Goal: Task Accomplishment & Management: Complete application form

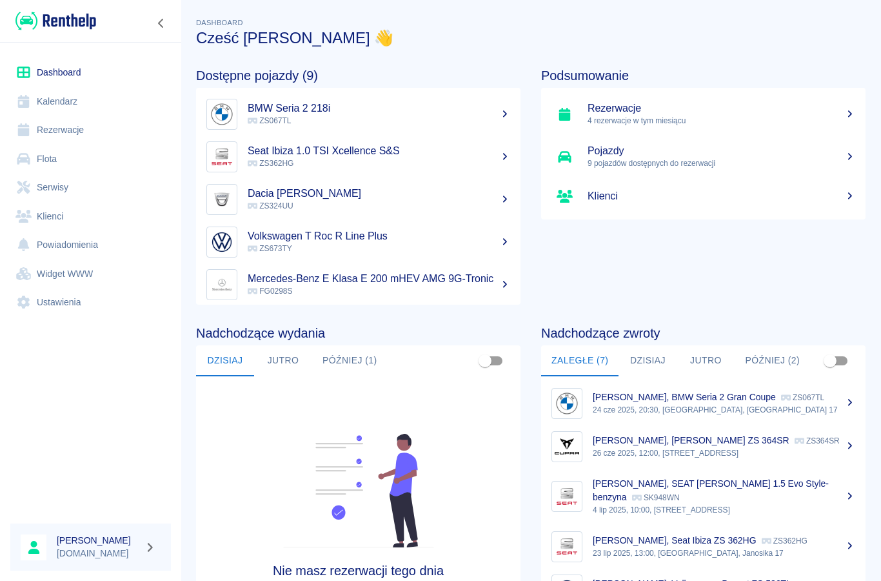
click at [41, 212] on link "Klienci" at bounding box center [90, 216] width 161 height 29
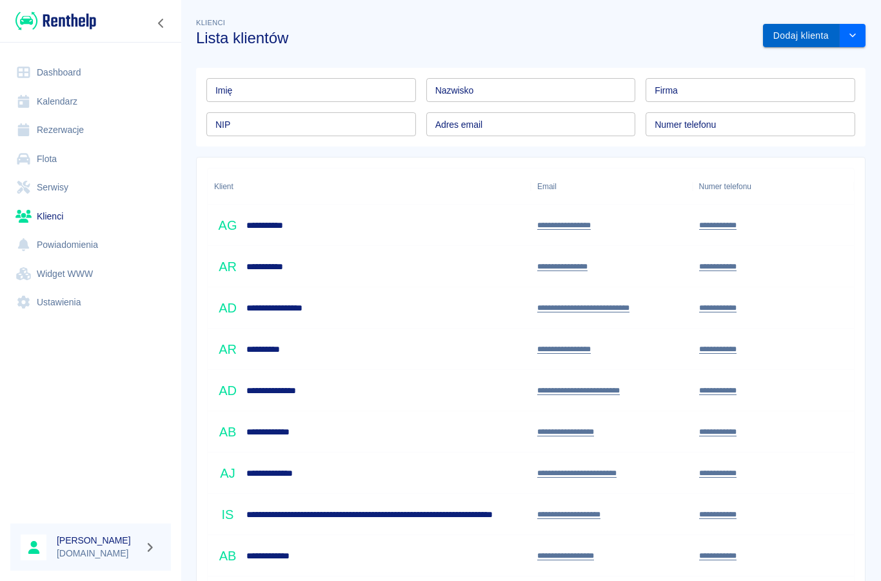
click at [797, 32] on button "Dodaj klienta" at bounding box center [801, 36] width 77 height 24
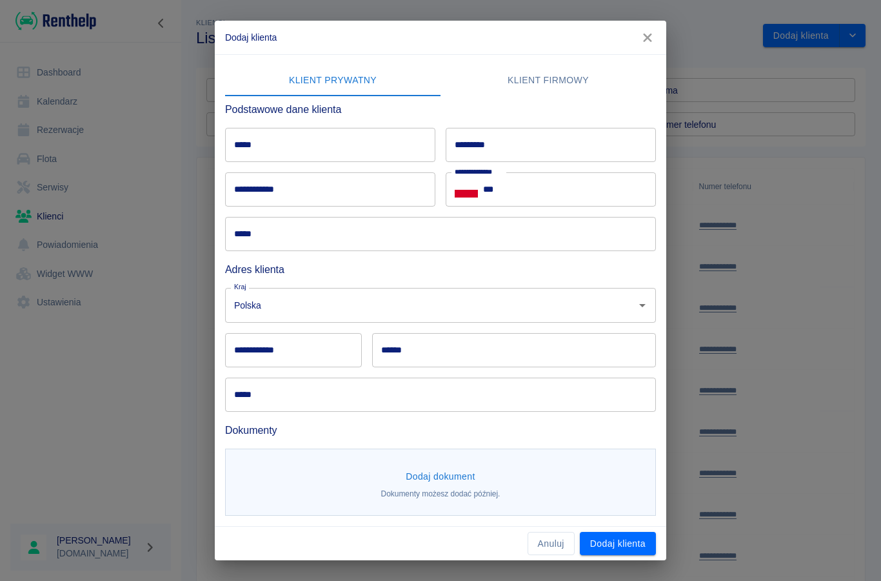
click at [243, 196] on input "**********" at bounding box center [330, 189] width 210 height 34
type input "*"
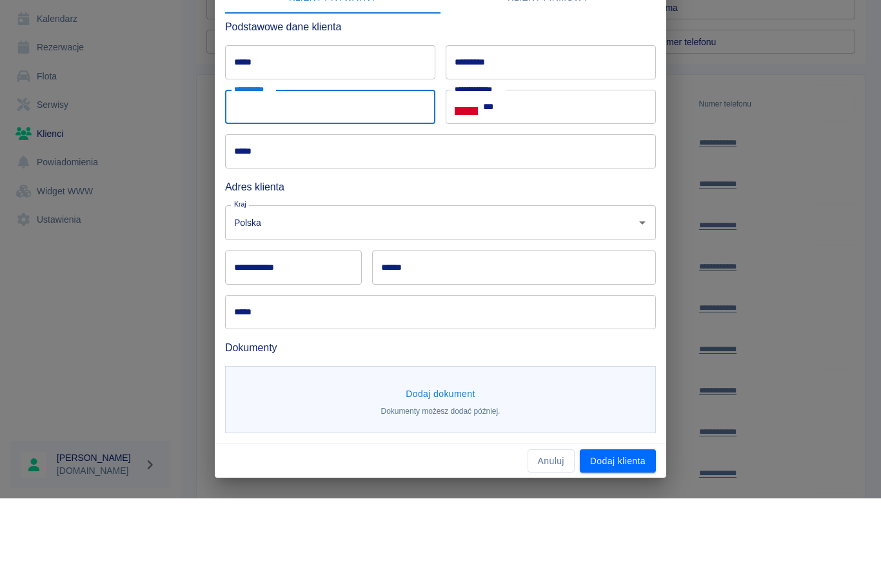
click at [424, 464] on button "Dodaj dokument" at bounding box center [441, 476] width 80 height 24
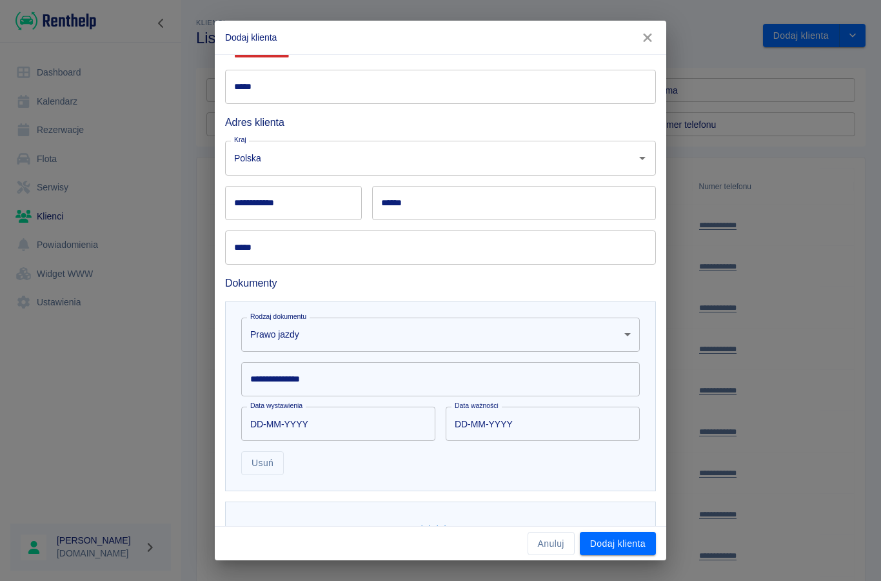
scroll to position [167, 0]
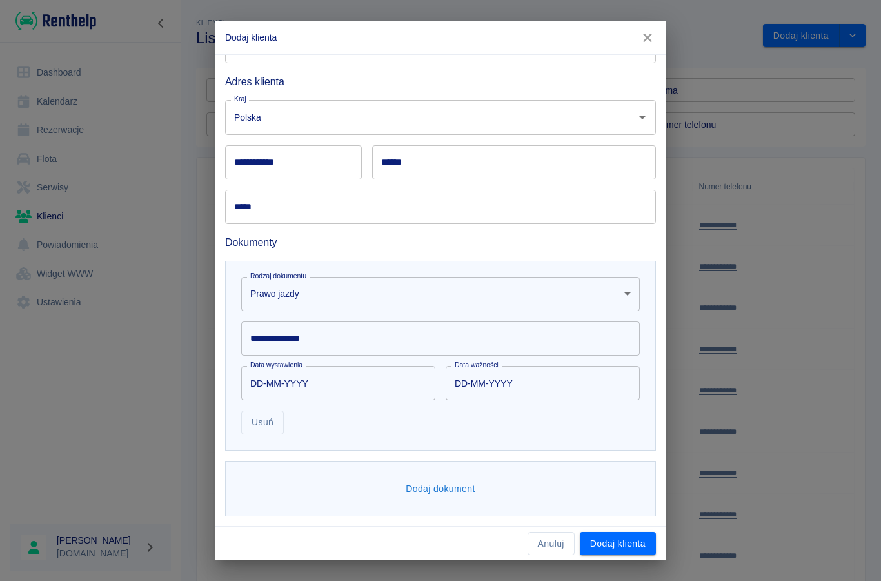
click at [425, 493] on button "Dodaj dokument" at bounding box center [441, 489] width 80 height 24
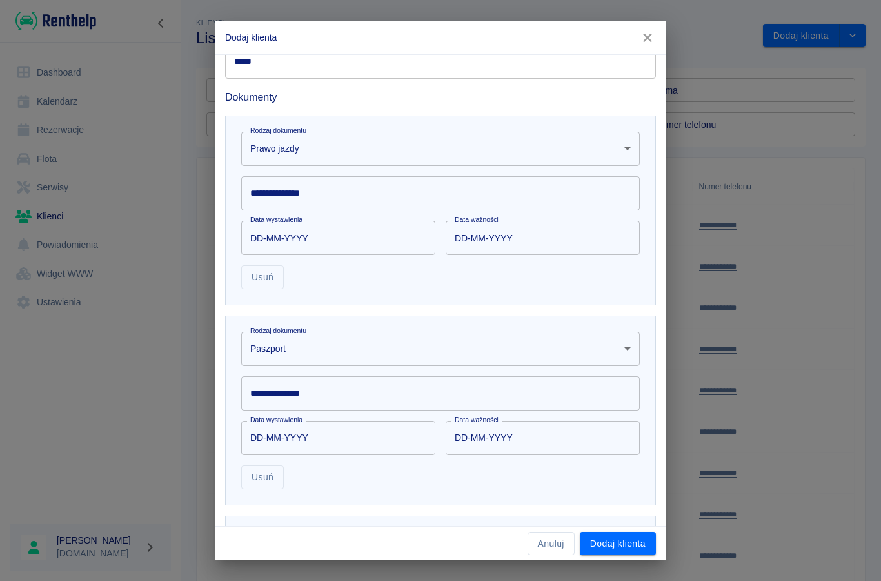
scroll to position [363, 0]
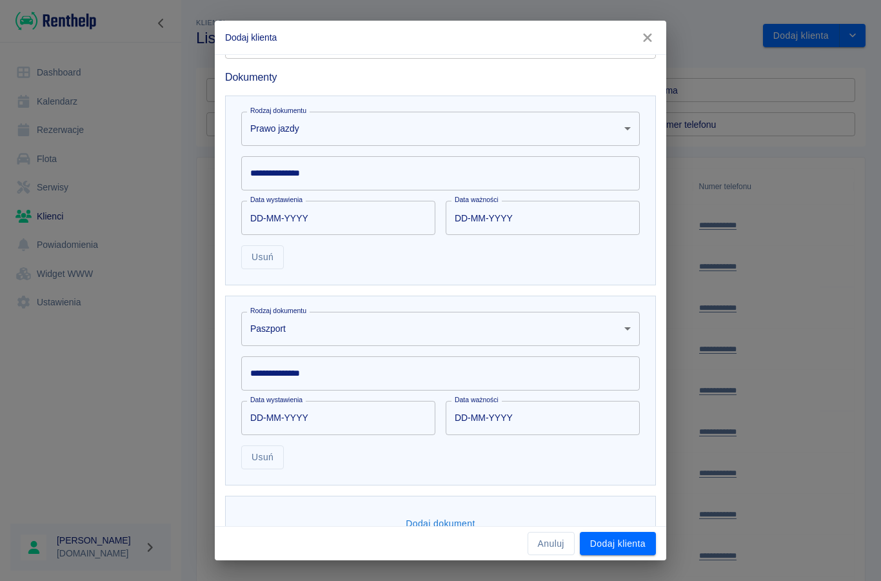
click at [281, 328] on body "**********" at bounding box center [440, 290] width 881 height 581
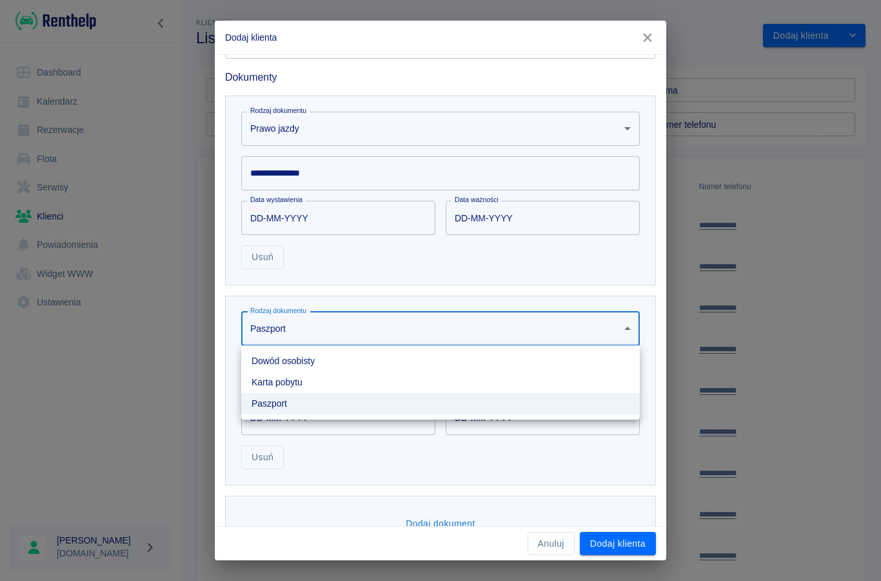
click at [268, 364] on li "Dowód osobisty" at bounding box center [440, 360] width 399 height 21
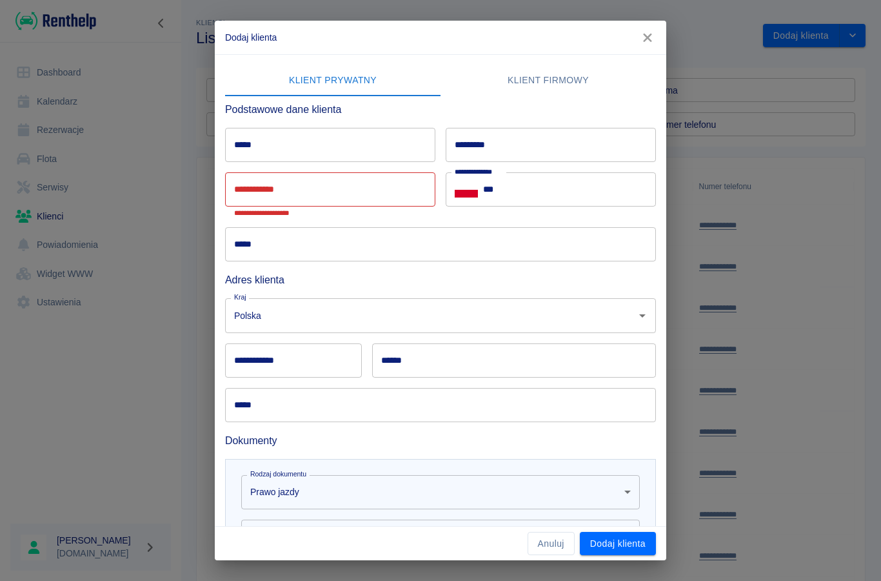
scroll to position [0, 0]
